Goal: Task Accomplishment & Management: Manage account settings

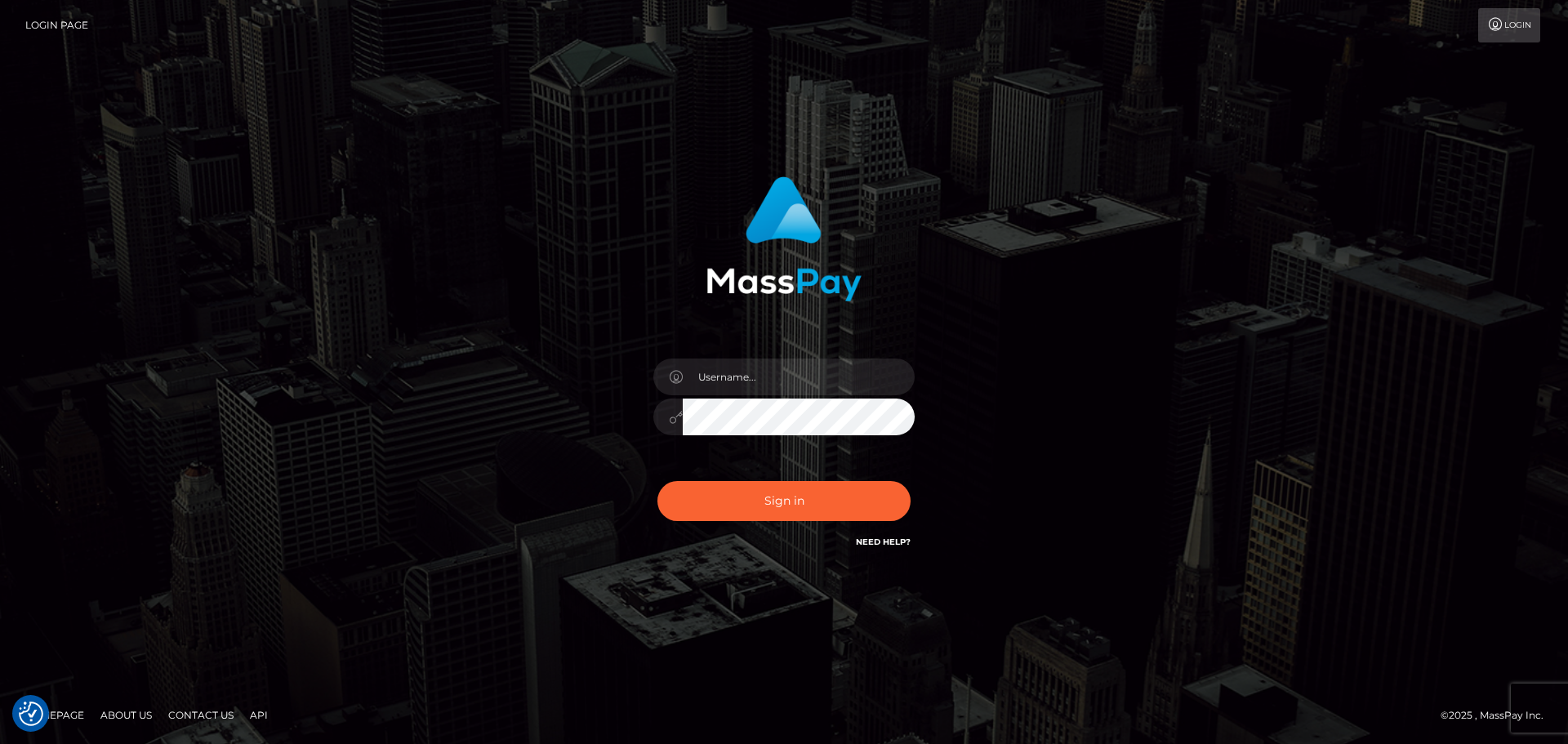
type input "wb.le-vel.cad"
click at [751, 506] on button "Sign in" at bounding box center [784, 500] width 253 height 40
type input "wb.le-vel.cad"
click at [818, 509] on button "Sign in" at bounding box center [784, 500] width 253 height 40
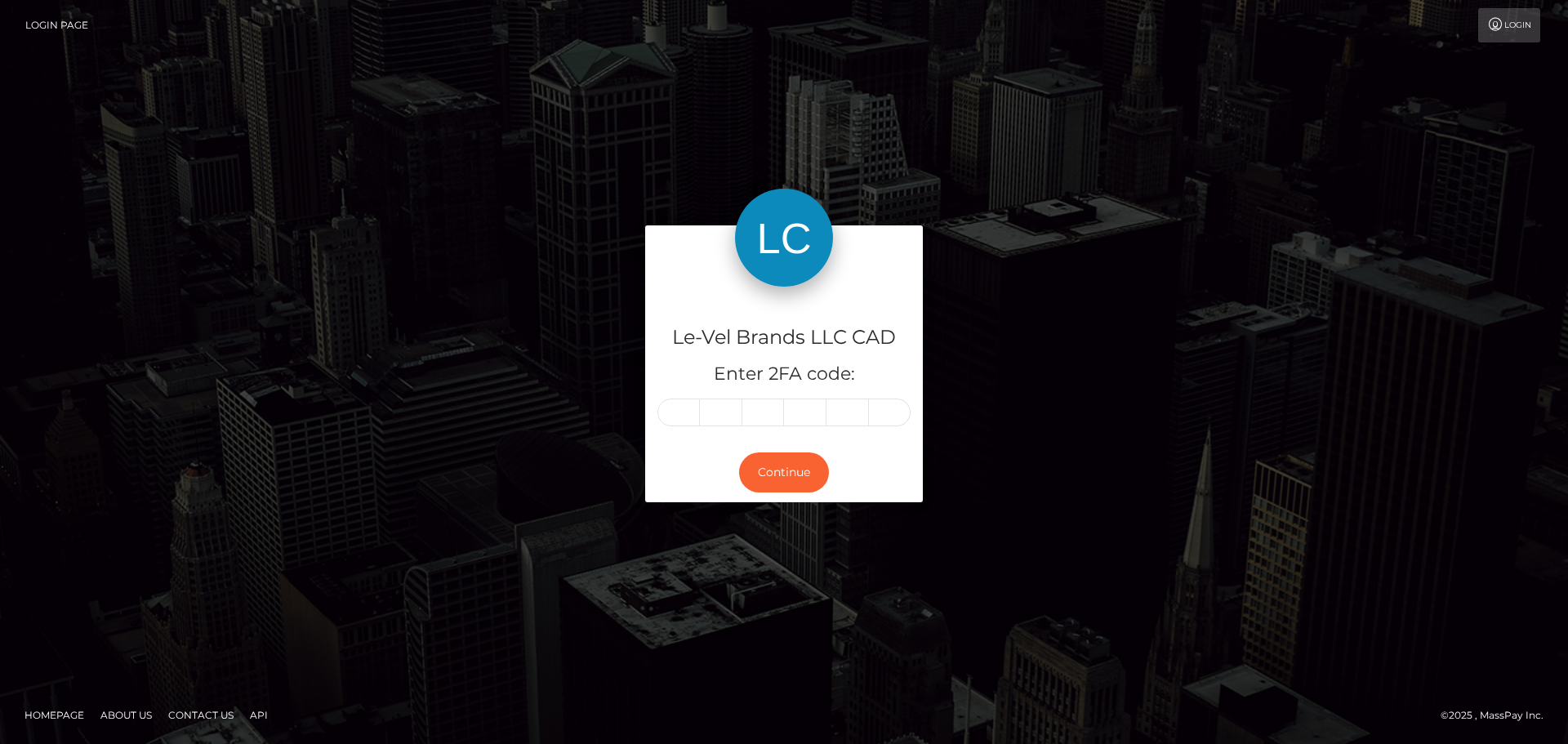
click at [669, 402] on input "text" at bounding box center [678, 413] width 42 height 28
type input "9"
type input "3"
type input "4"
type input "8"
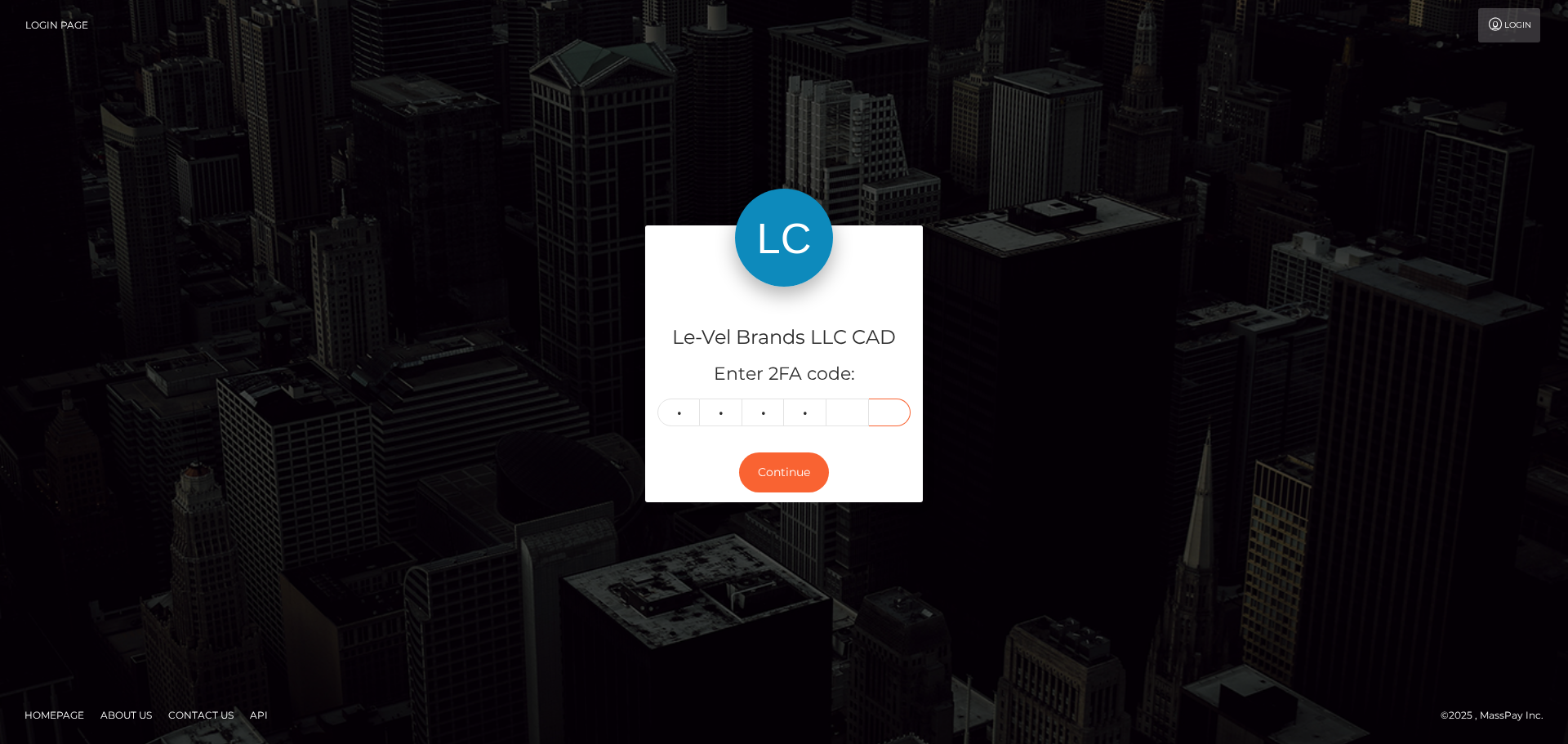
type input "0"
type input "6"
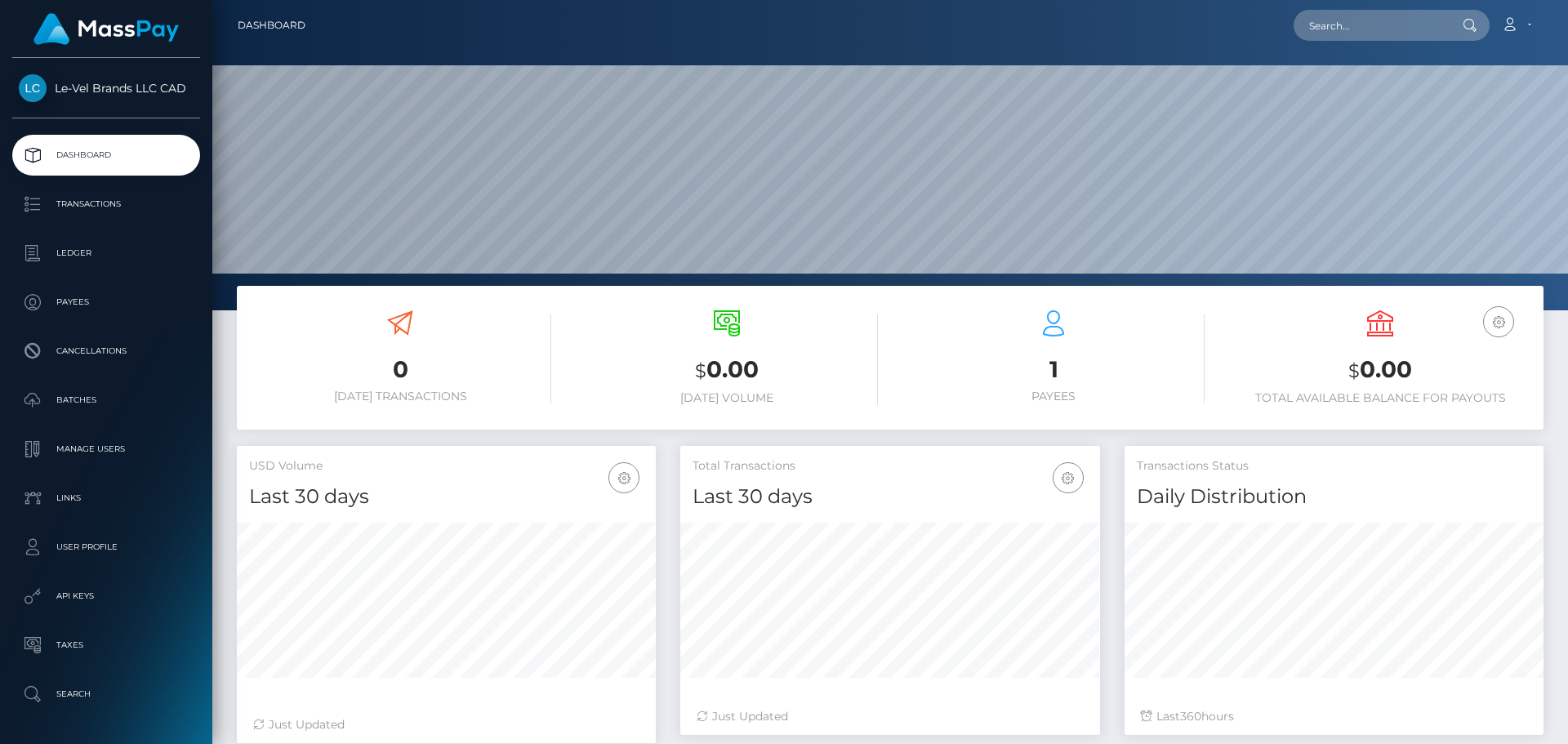
scroll to position [290, 420]
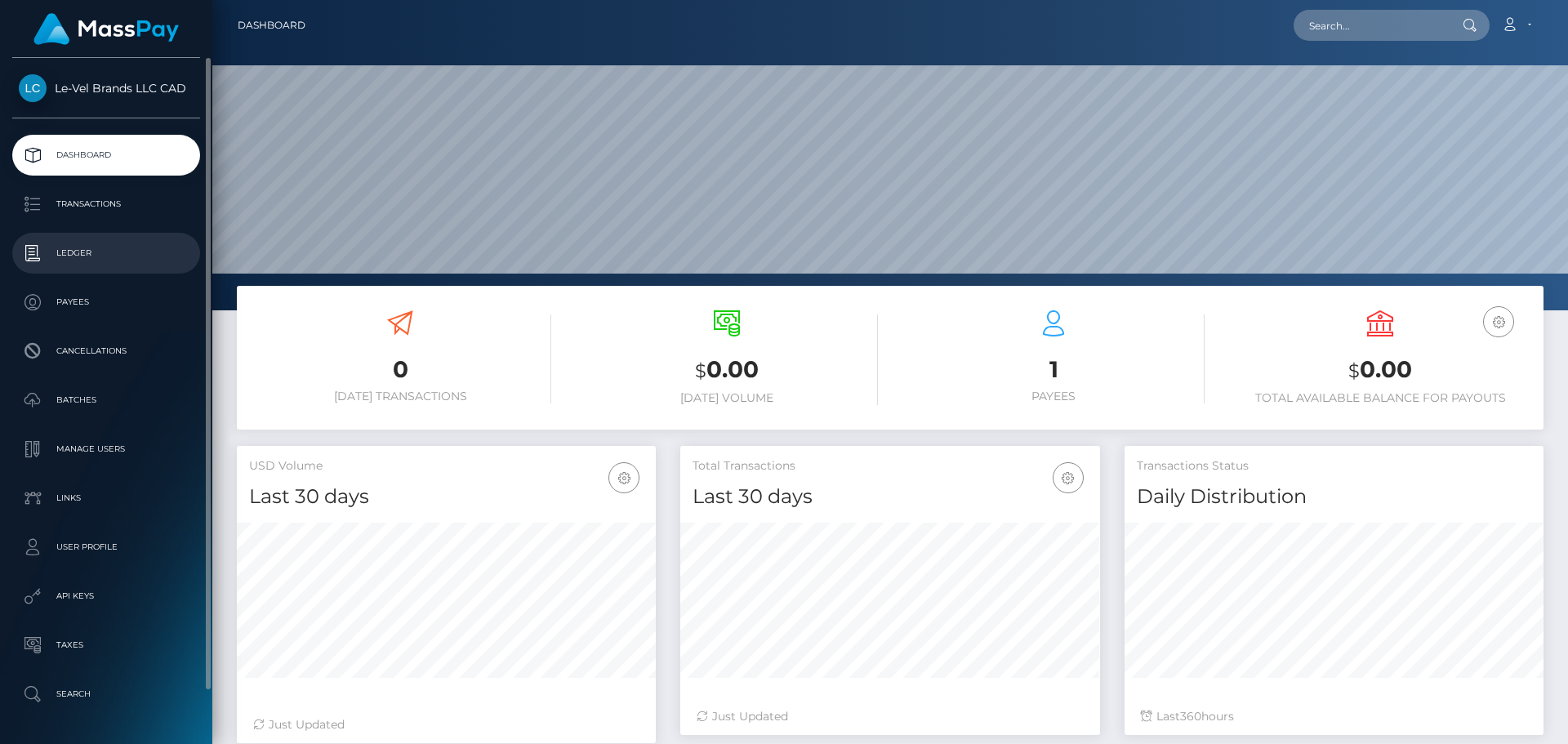
click at [86, 246] on p "Ledger" at bounding box center [105, 253] width 174 height 25
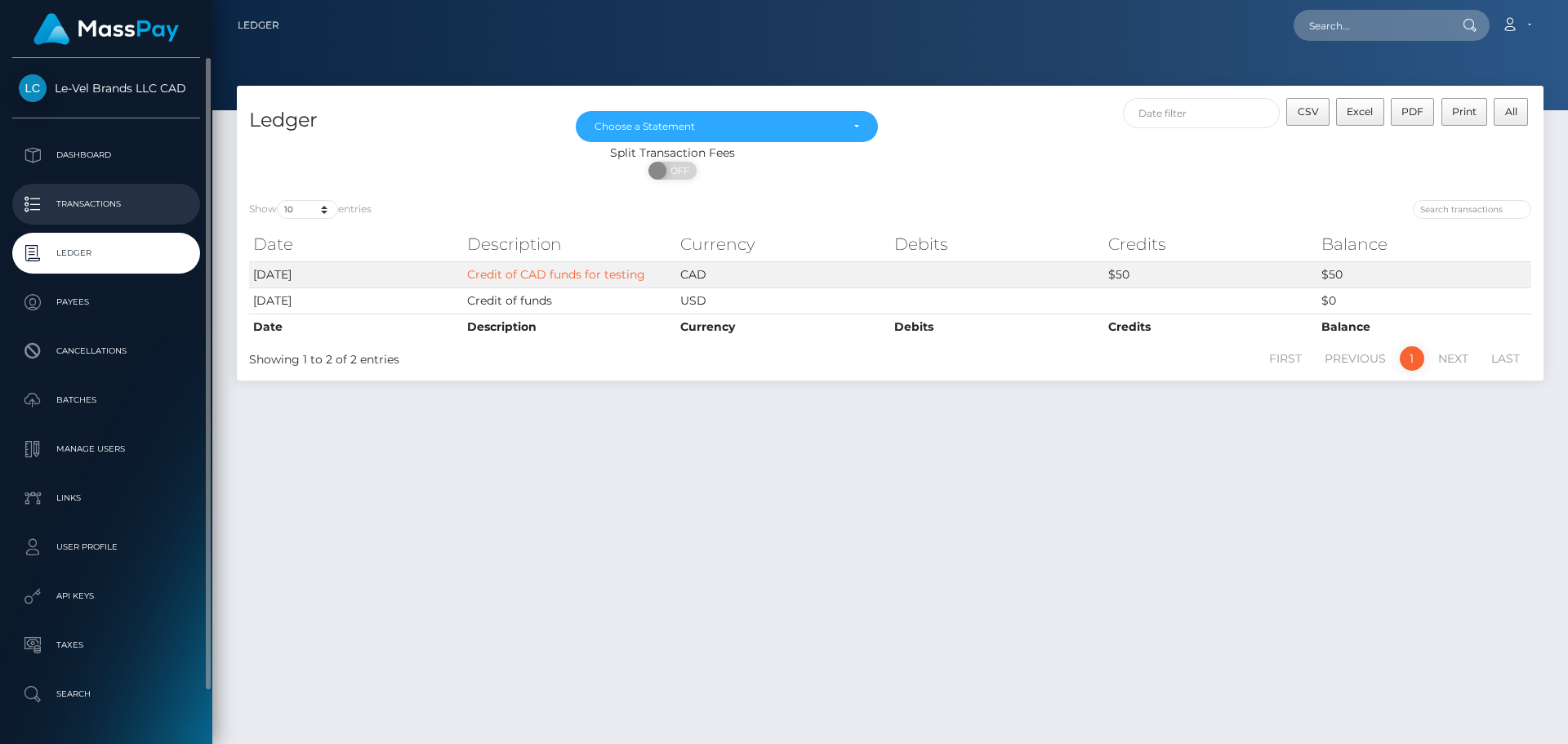
click at [117, 205] on p "Transactions" at bounding box center [105, 204] width 174 height 25
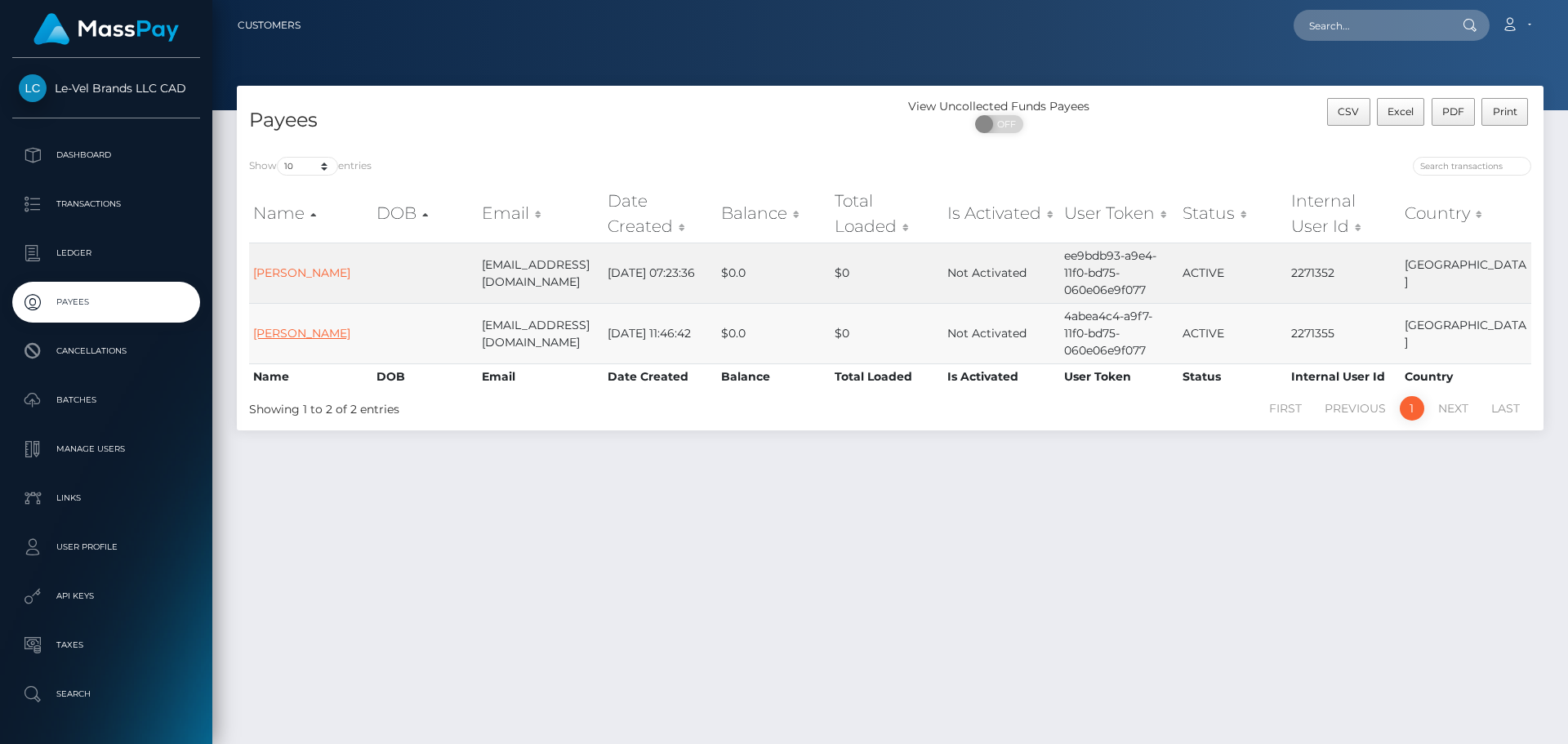
click at [308, 329] on link "[PERSON_NAME]" at bounding box center [301, 333] width 97 height 15
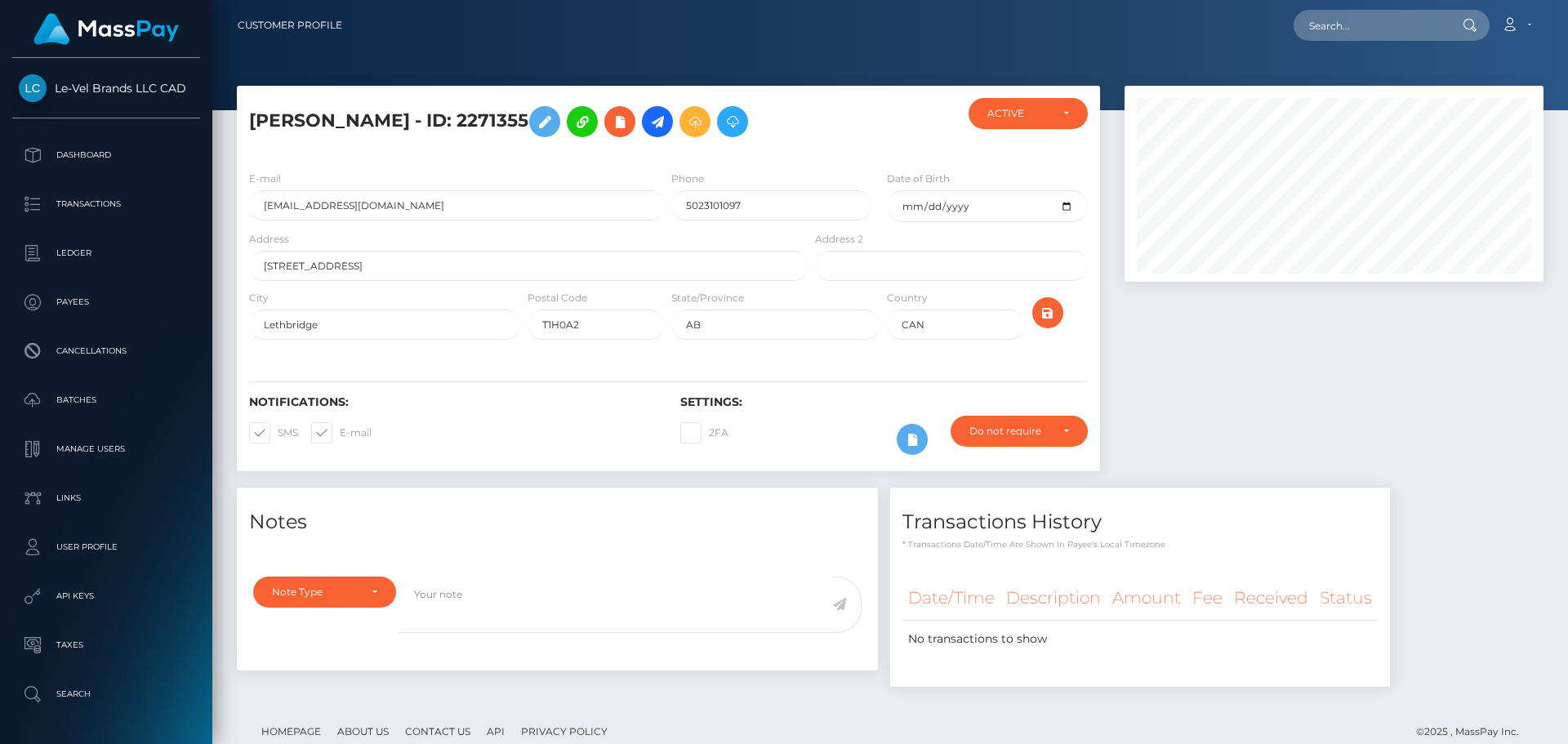
scroll to position [196, 420]
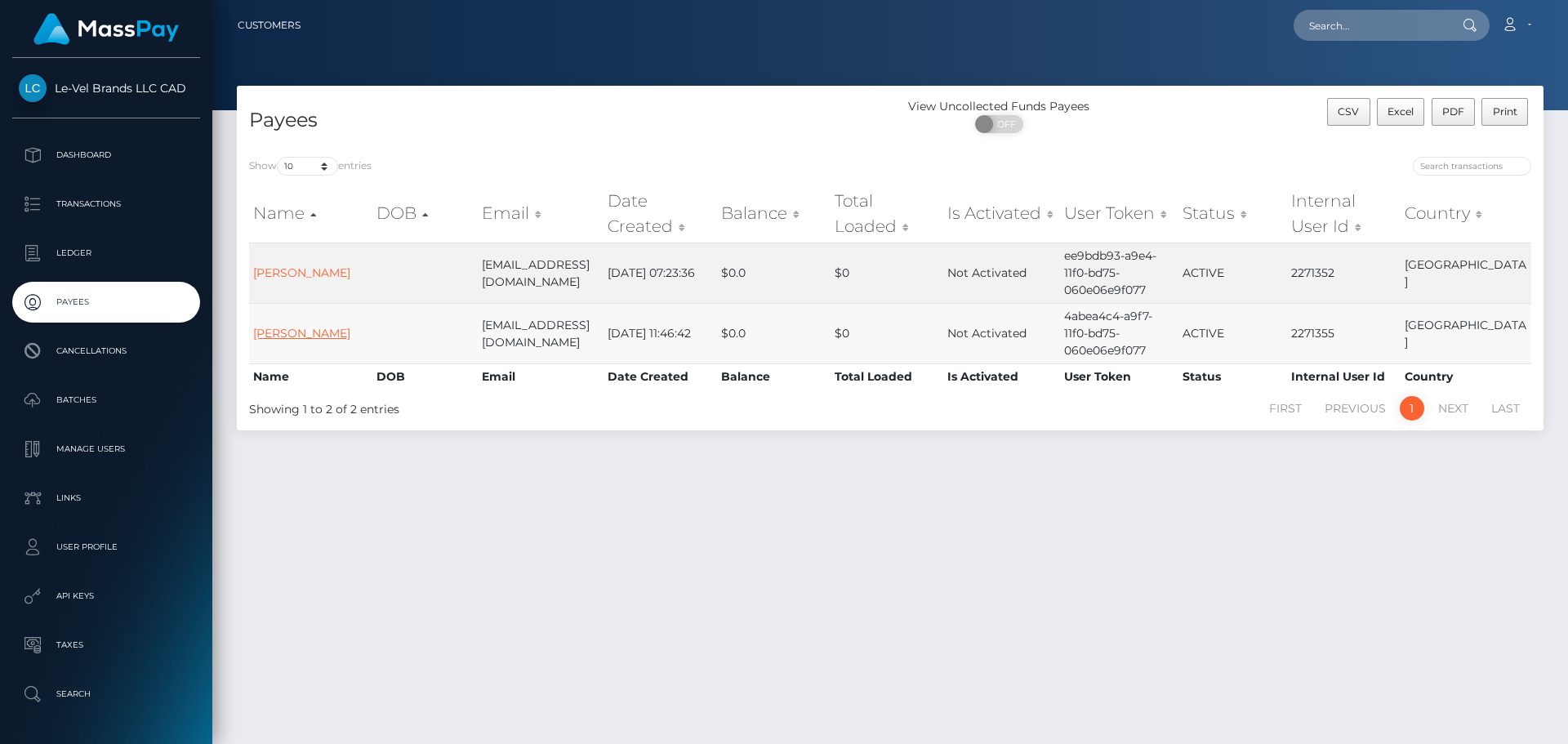
click at [317, 335] on link "Wes CaPayout" at bounding box center [301, 333] width 97 height 15
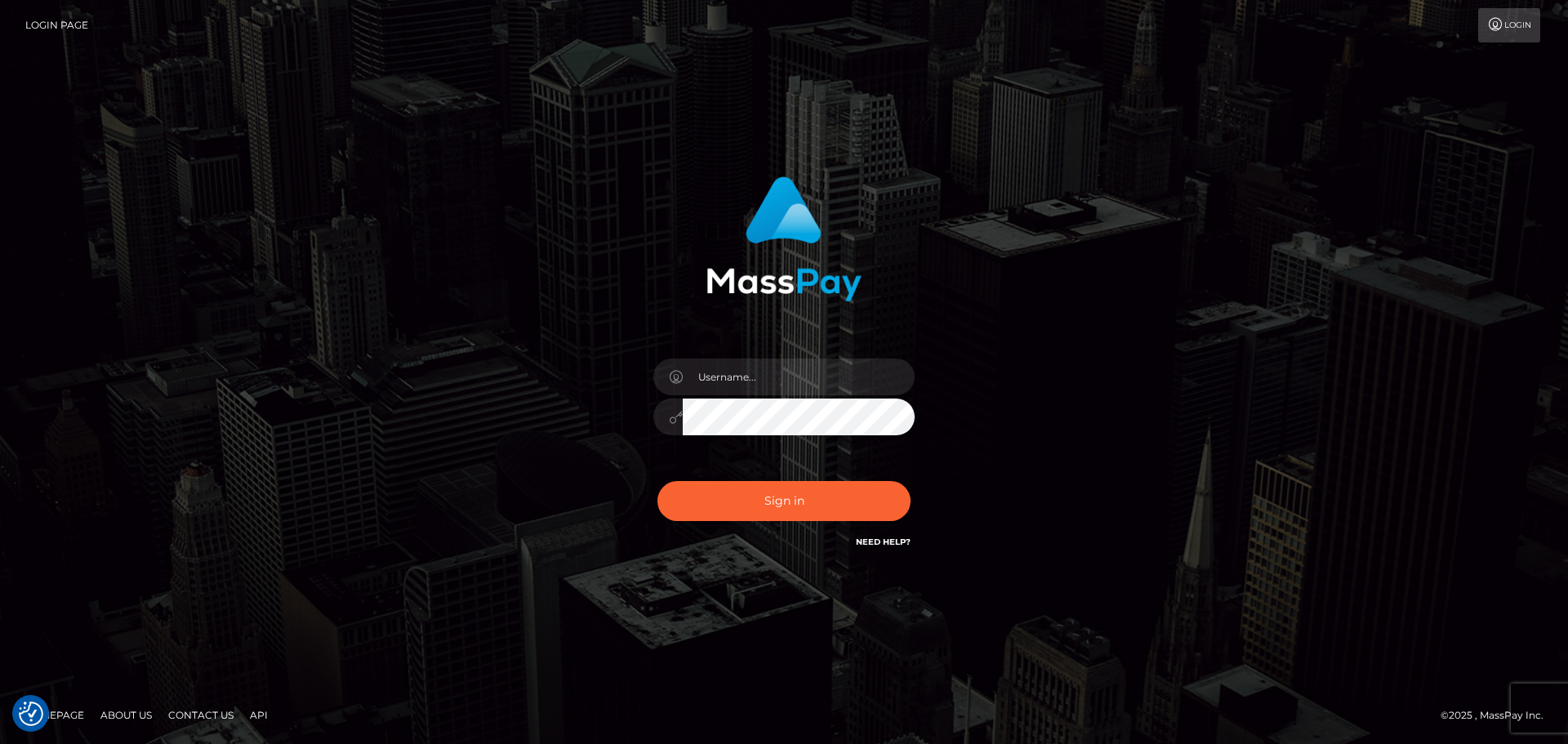
click at [1056, 306] on div "Sign in" at bounding box center [784, 372] width 931 height 415
